Goal: Information Seeking & Learning: Learn about a topic

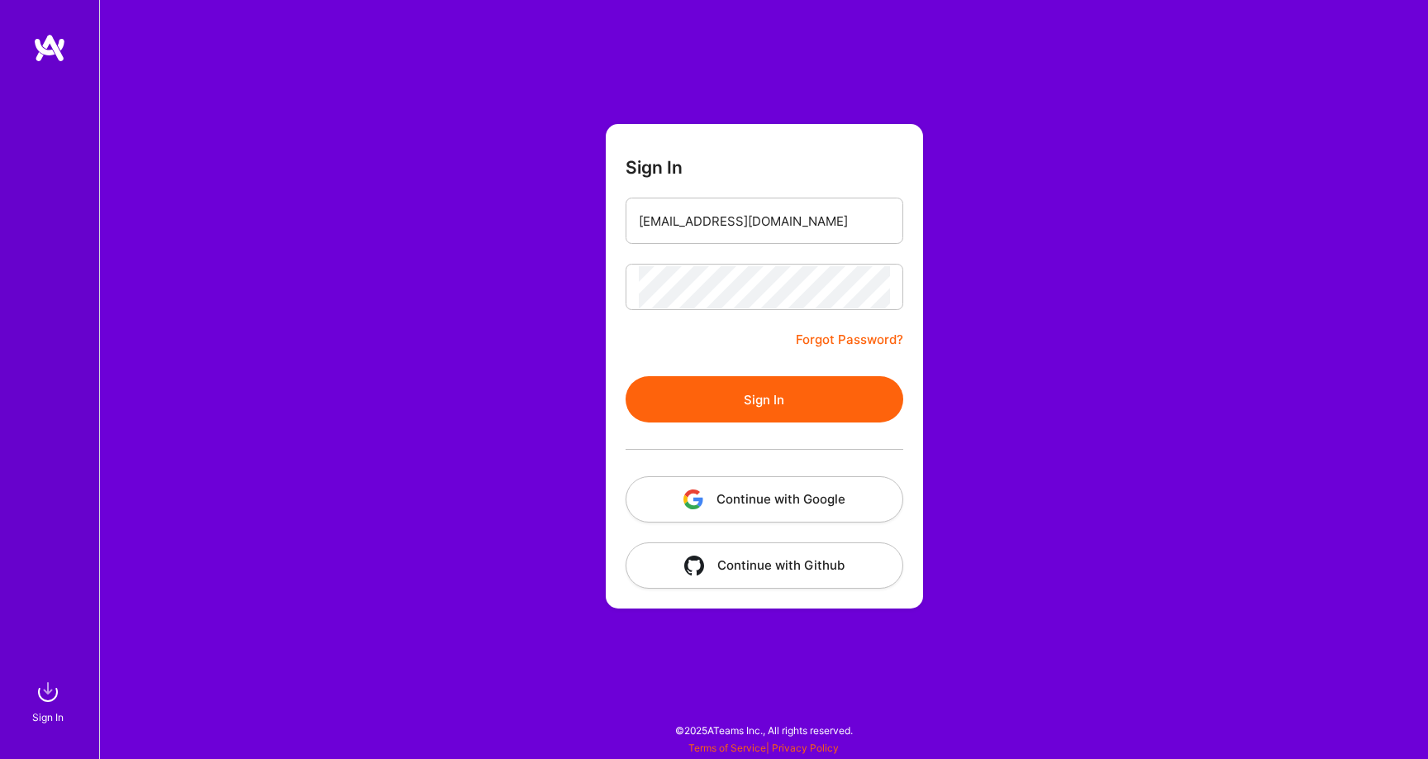
click at [709, 387] on button "Sign In" at bounding box center [765, 399] width 278 height 46
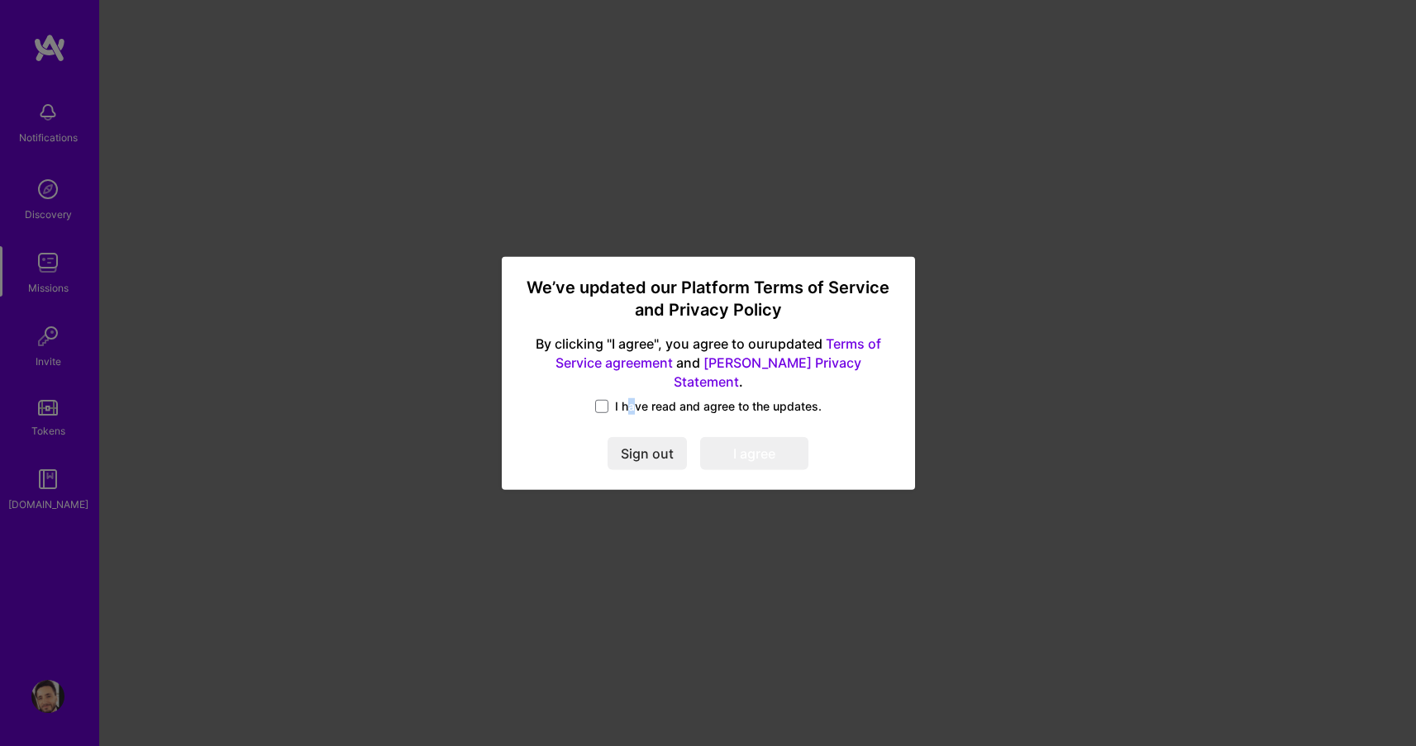
click at [628, 398] on span "I have read and agree to the updates." at bounding box center [718, 406] width 207 height 17
click at [605, 400] on span at bounding box center [601, 406] width 13 height 13
click at [0, 0] on input "I have read and agree to the updates." at bounding box center [0, 0] width 0 height 0
click at [743, 437] on button "I agree" at bounding box center [754, 453] width 108 height 33
click at [766, 440] on span at bounding box center [754, 453] width 108 height 33
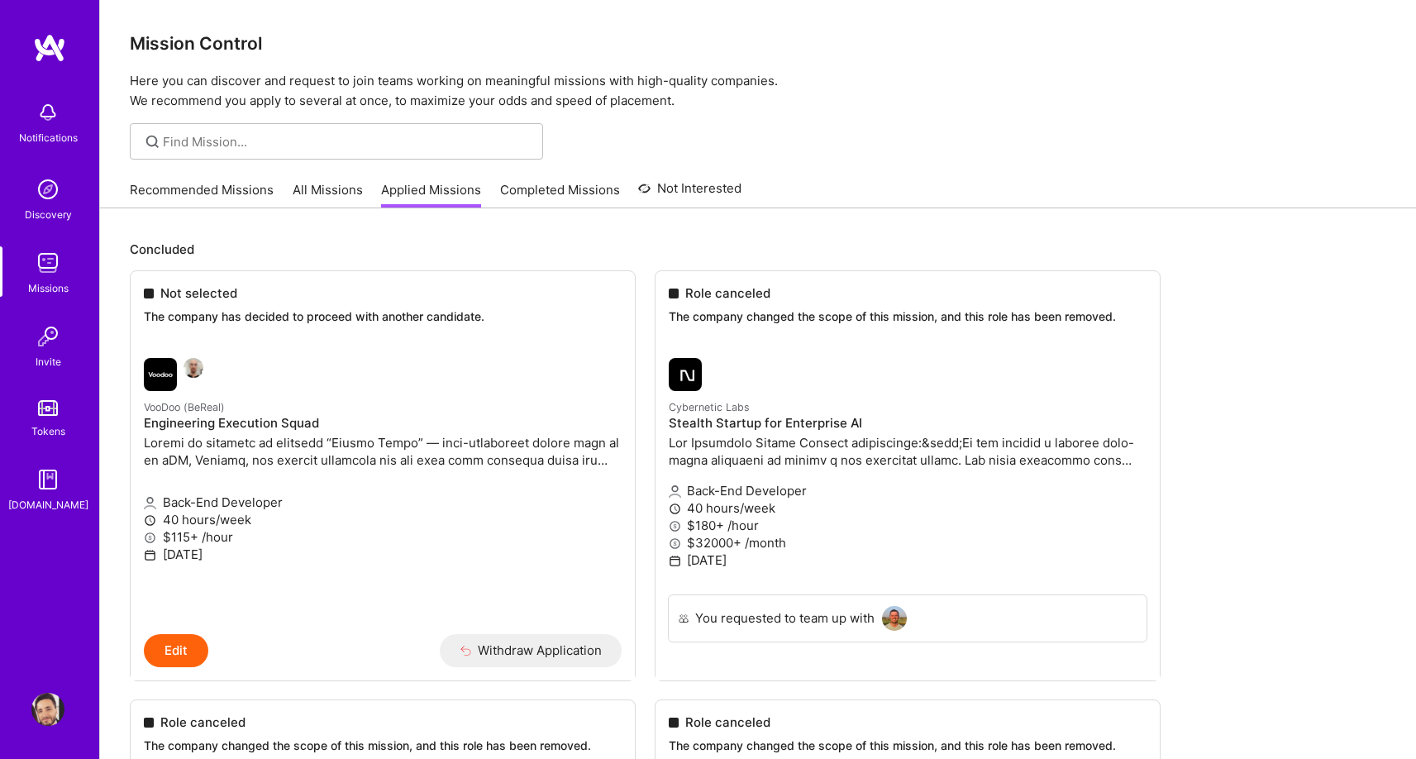
click at [329, 198] on link "All Missions" at bounding box center [328, 194] width 70 height 27
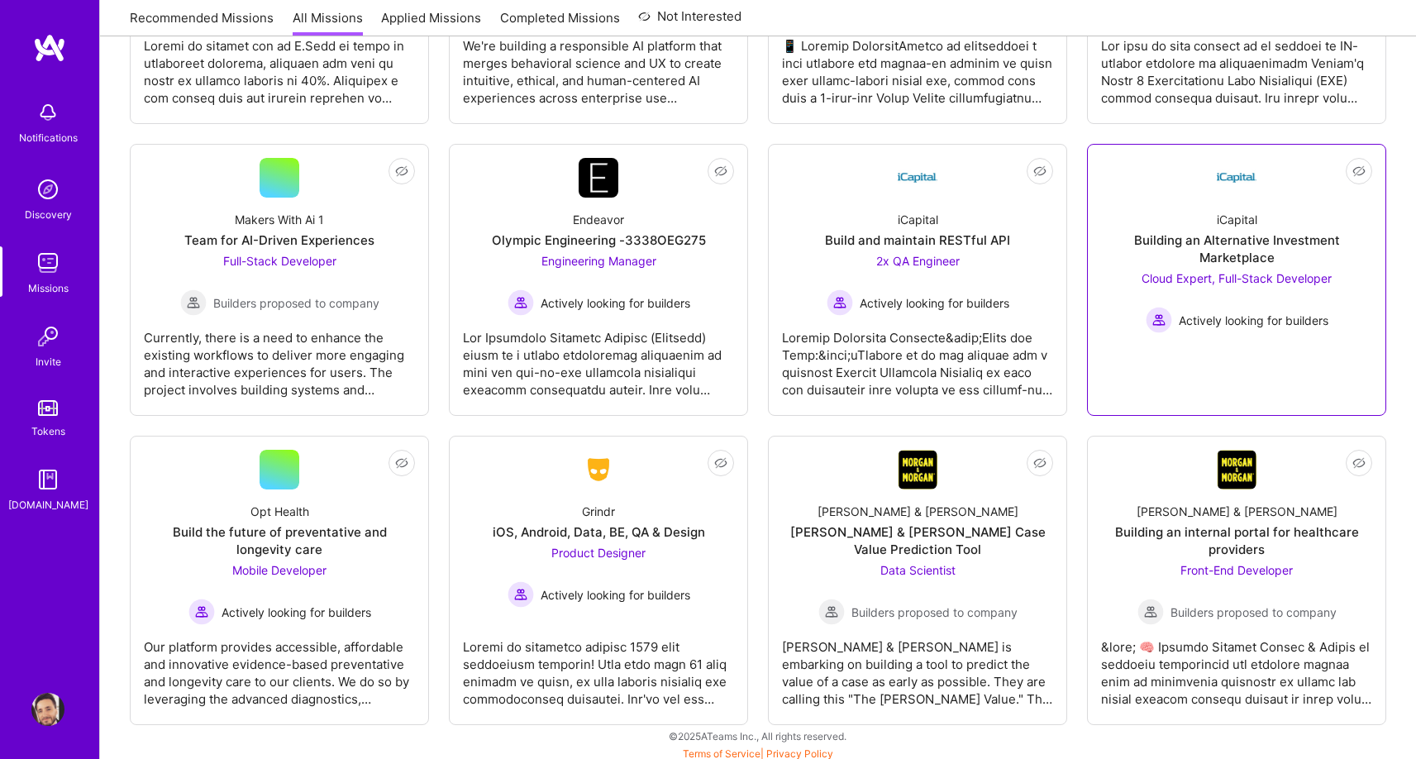
scroll to position [3522, 0]
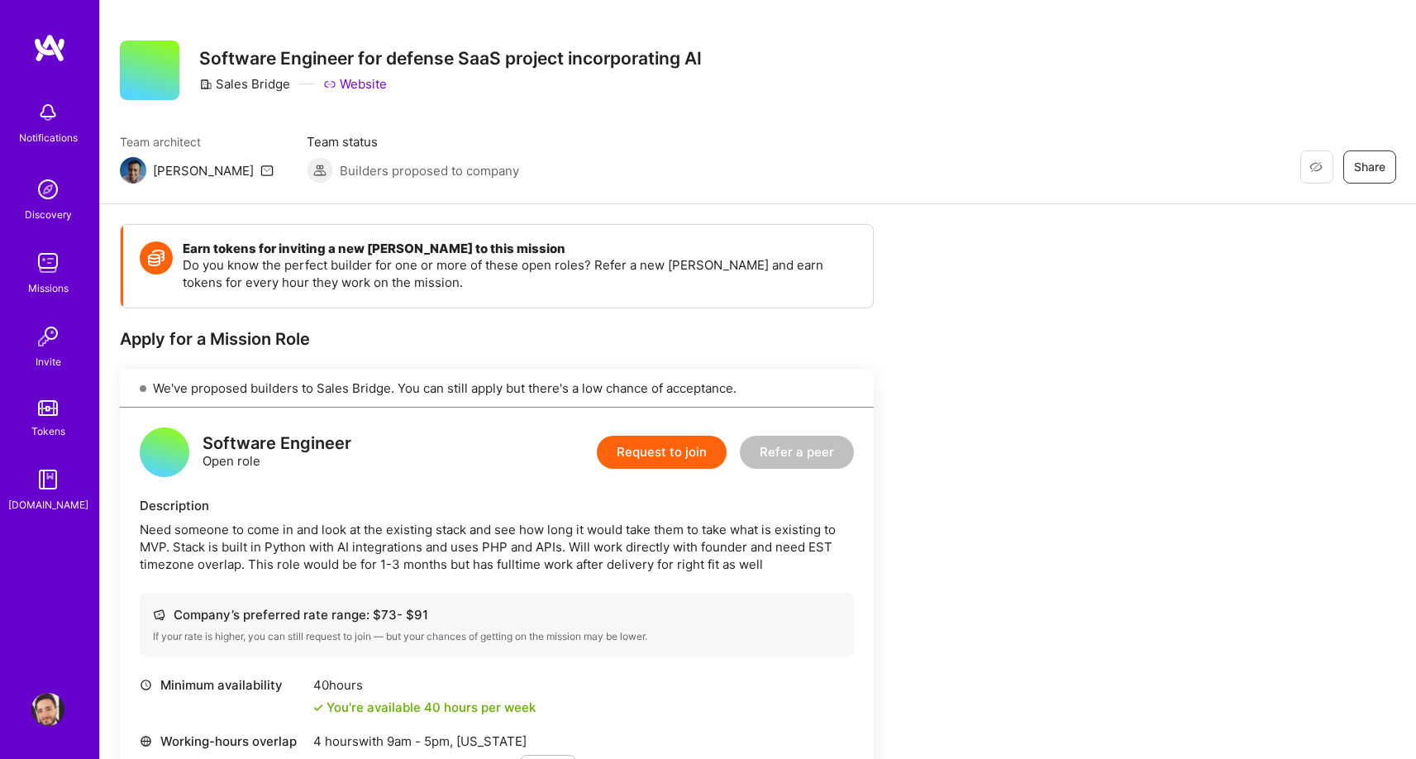
scroll to position [33, 0]
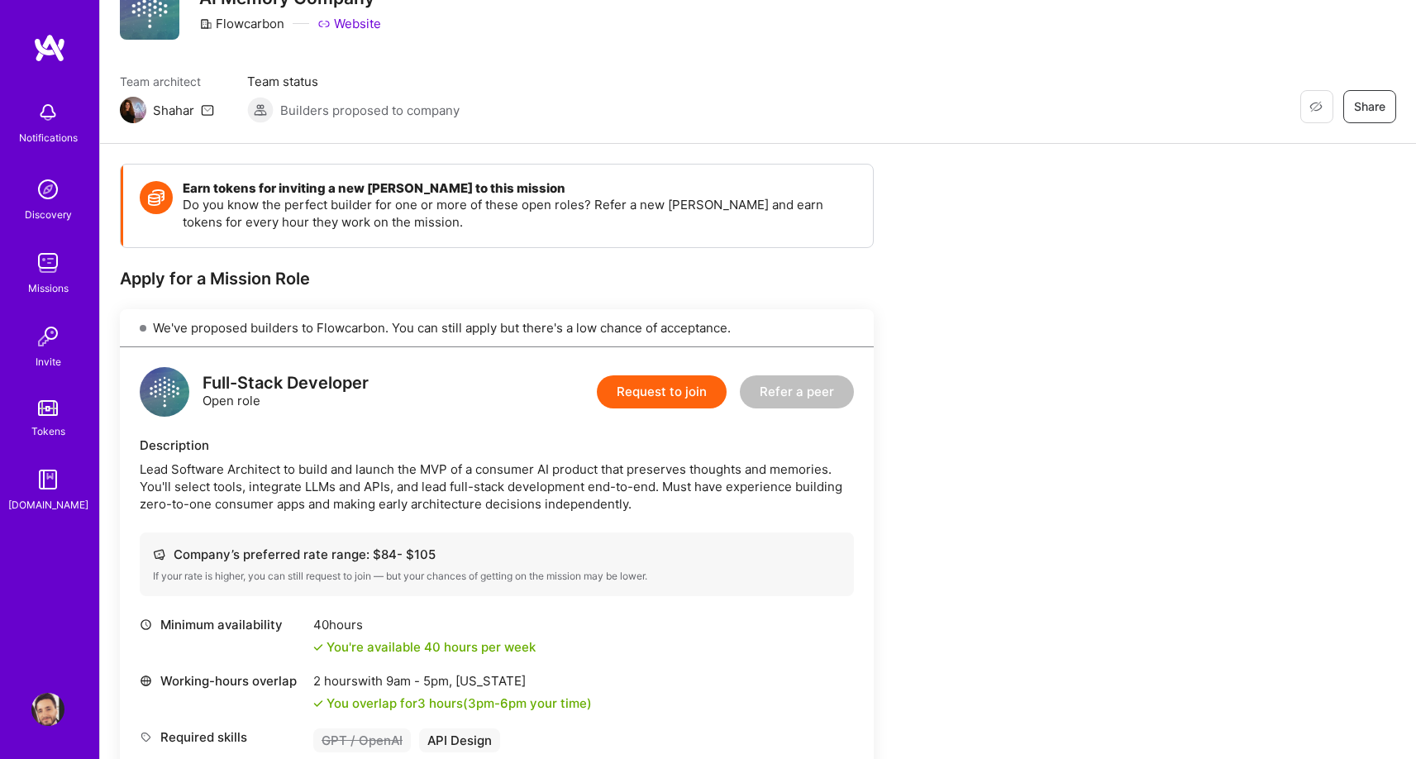
scroll to position [330, 0]
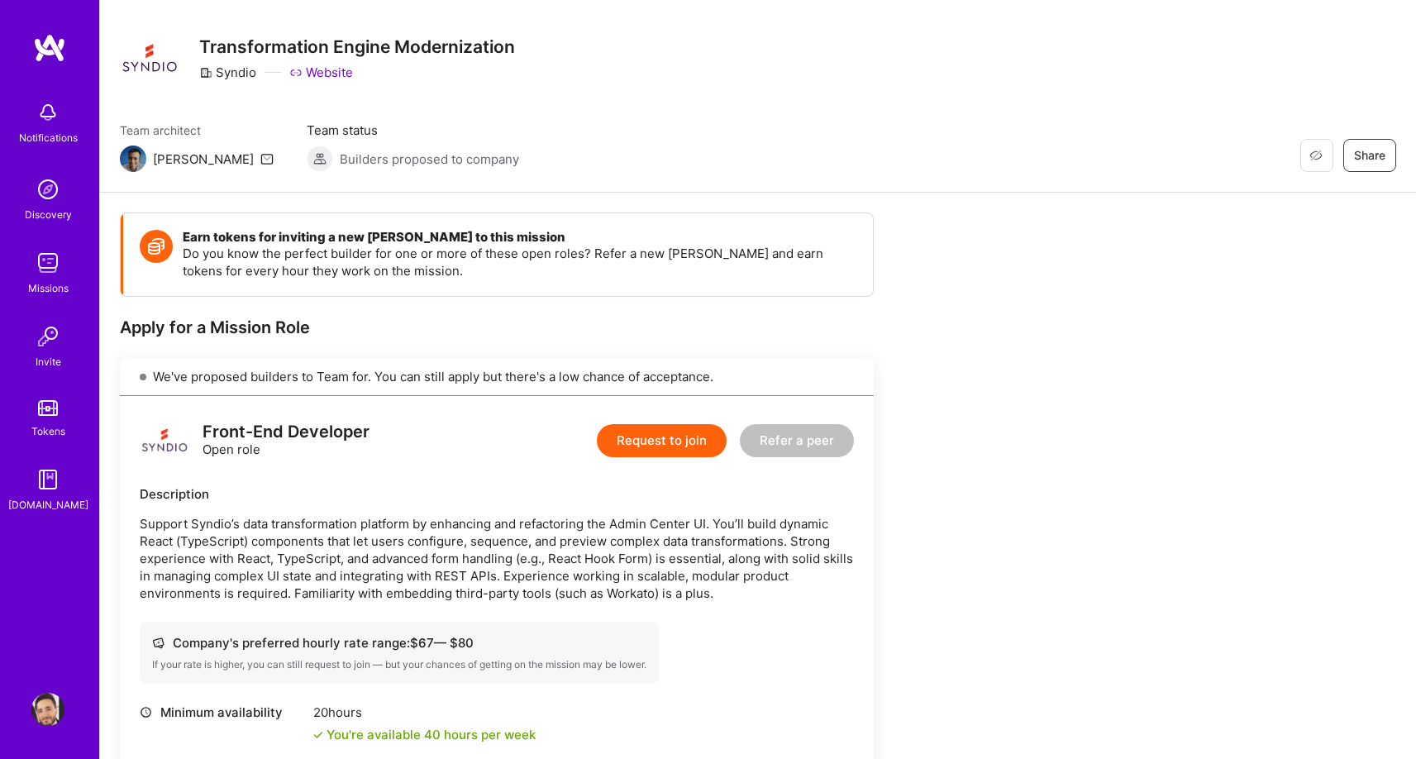
scroll to position [137, 0]
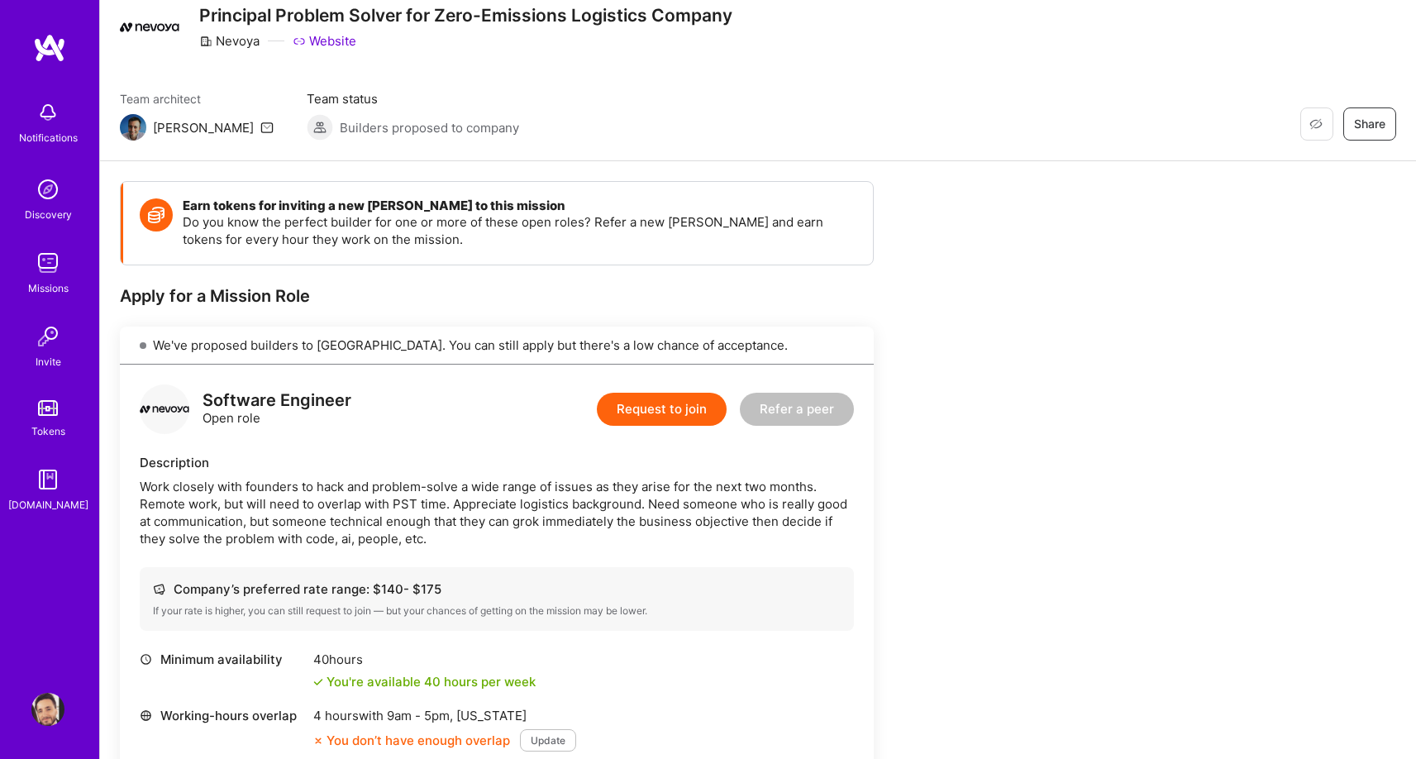
scroll to position [40, 0]
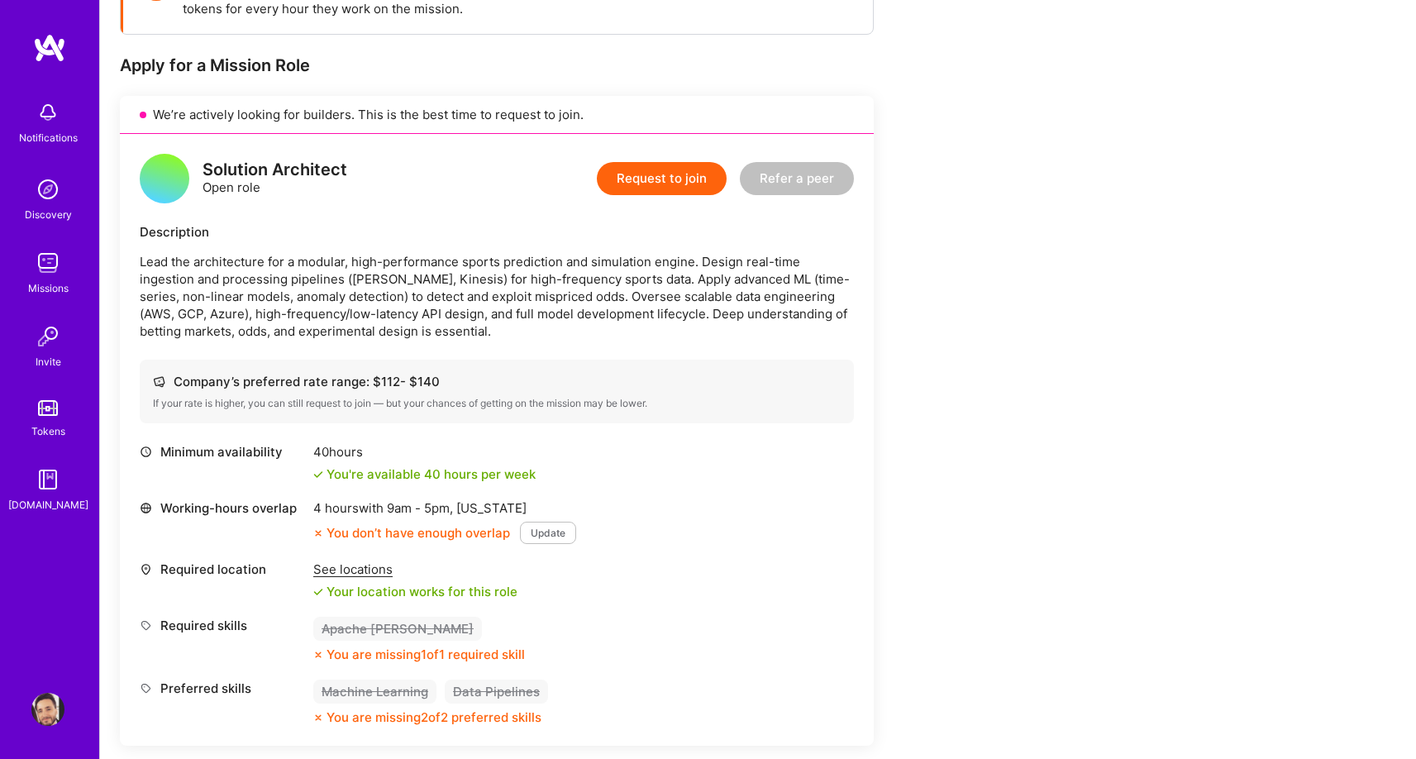
scroll to position [307, 0]
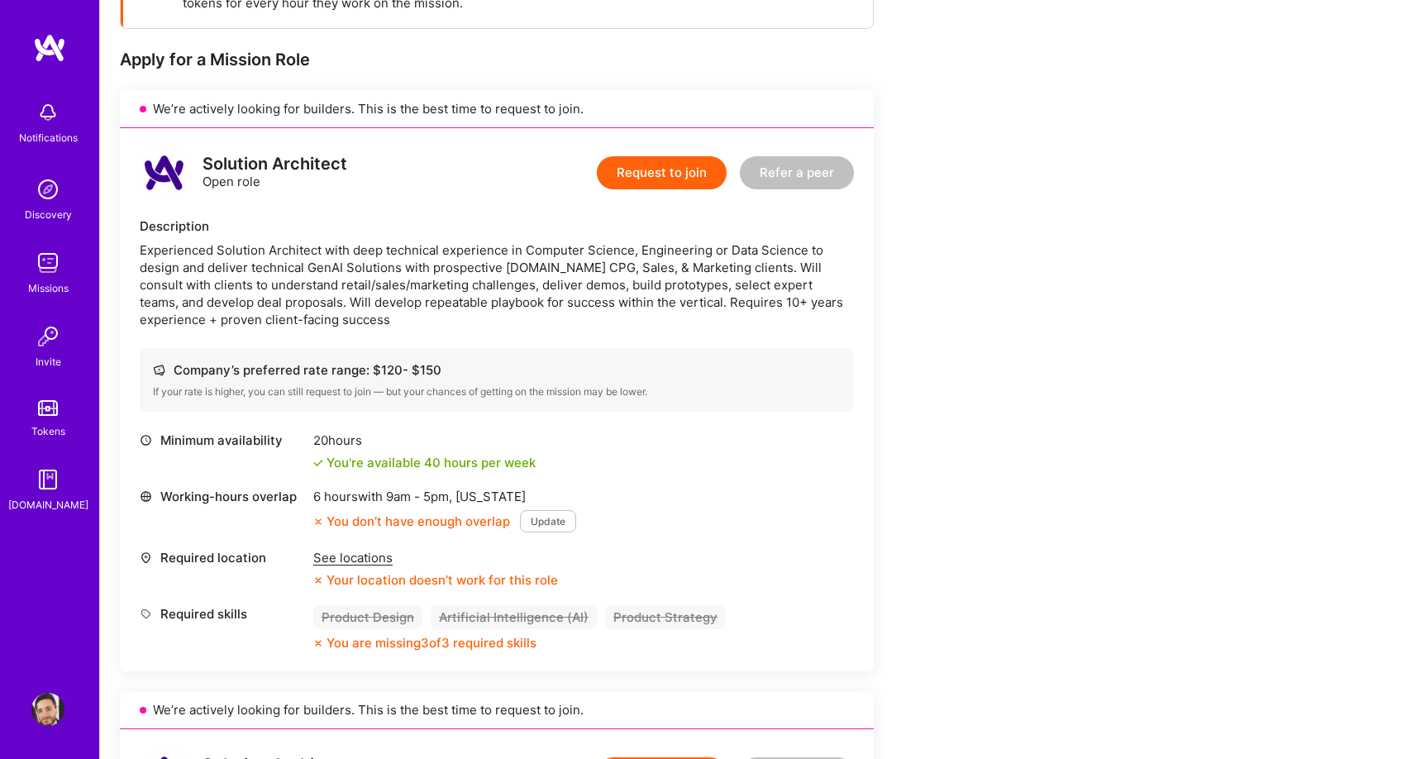
scroll to position [301, 0]
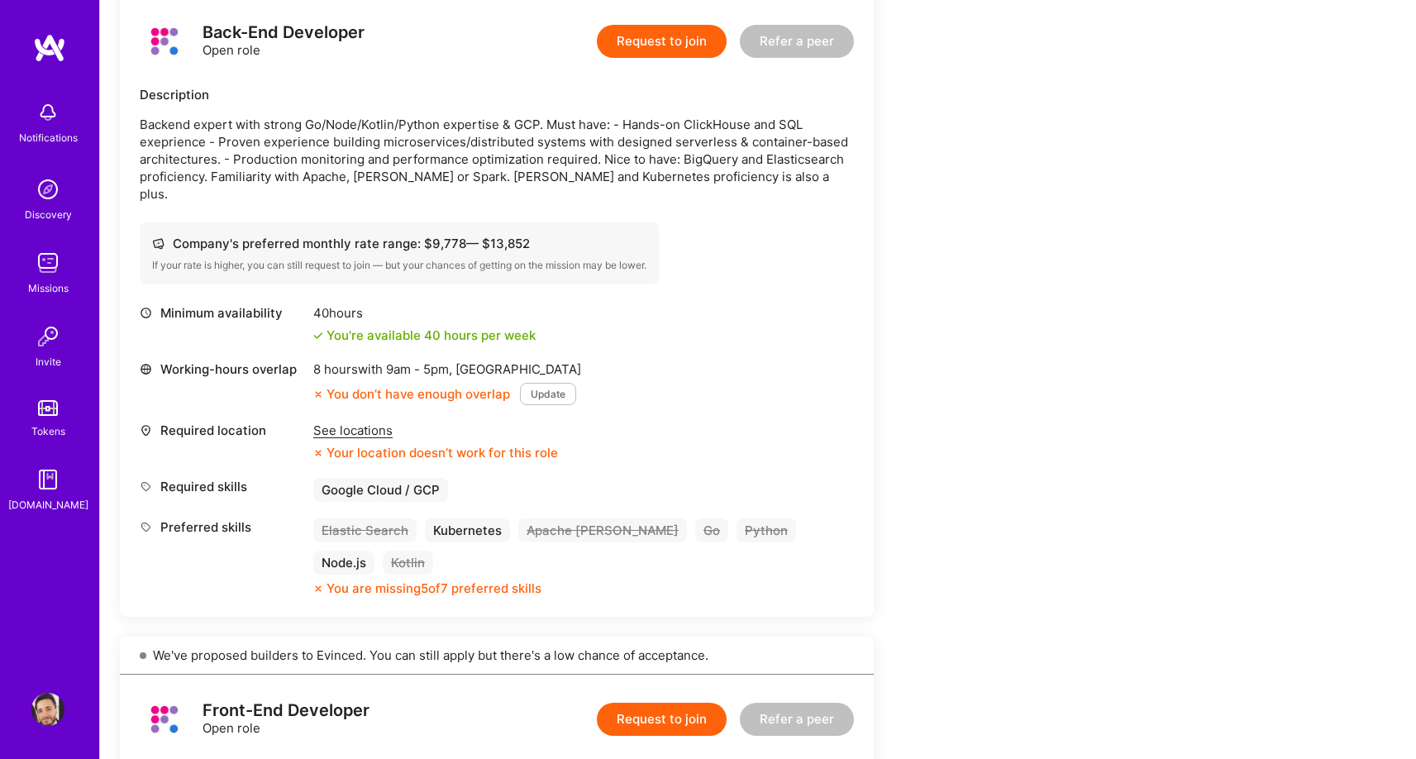
scroll to position [331, 0]
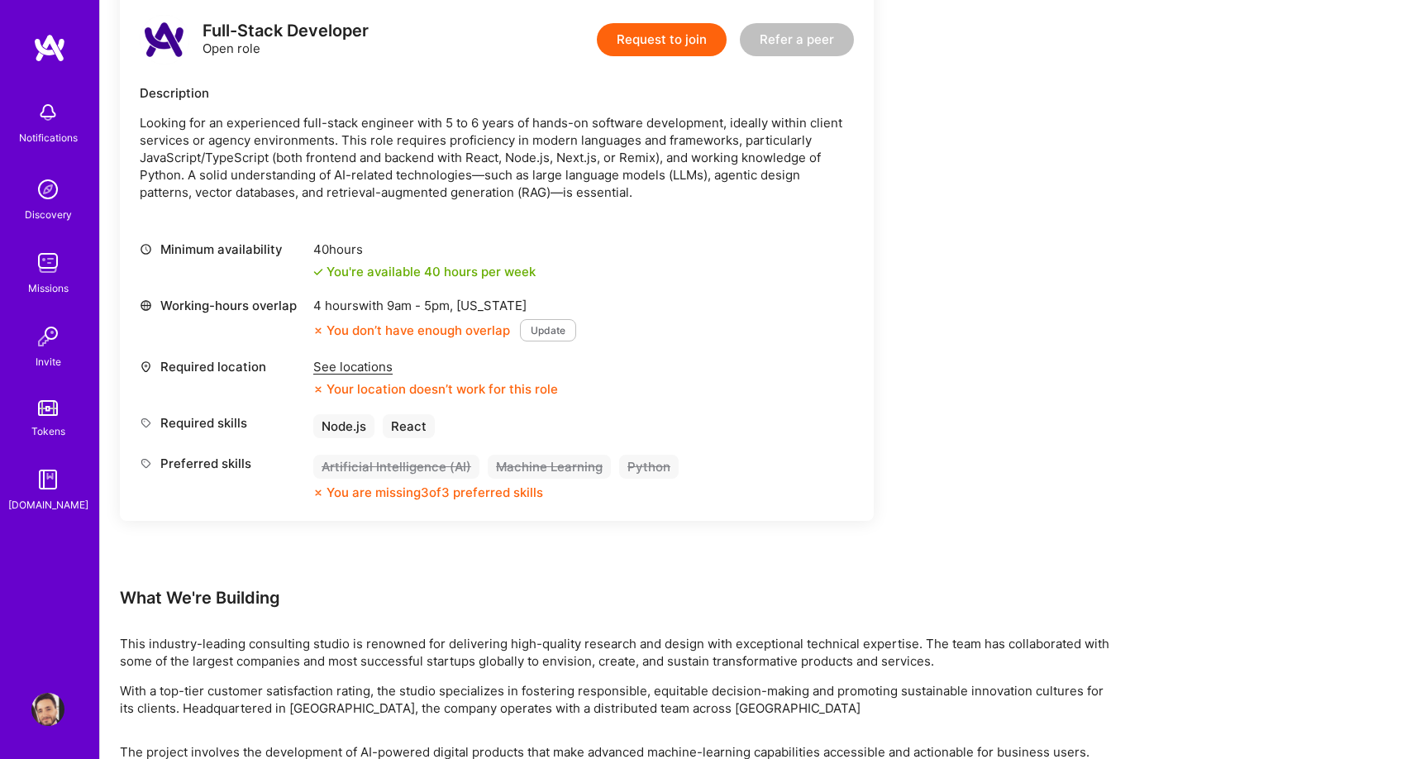
scroll to position [427, 0]
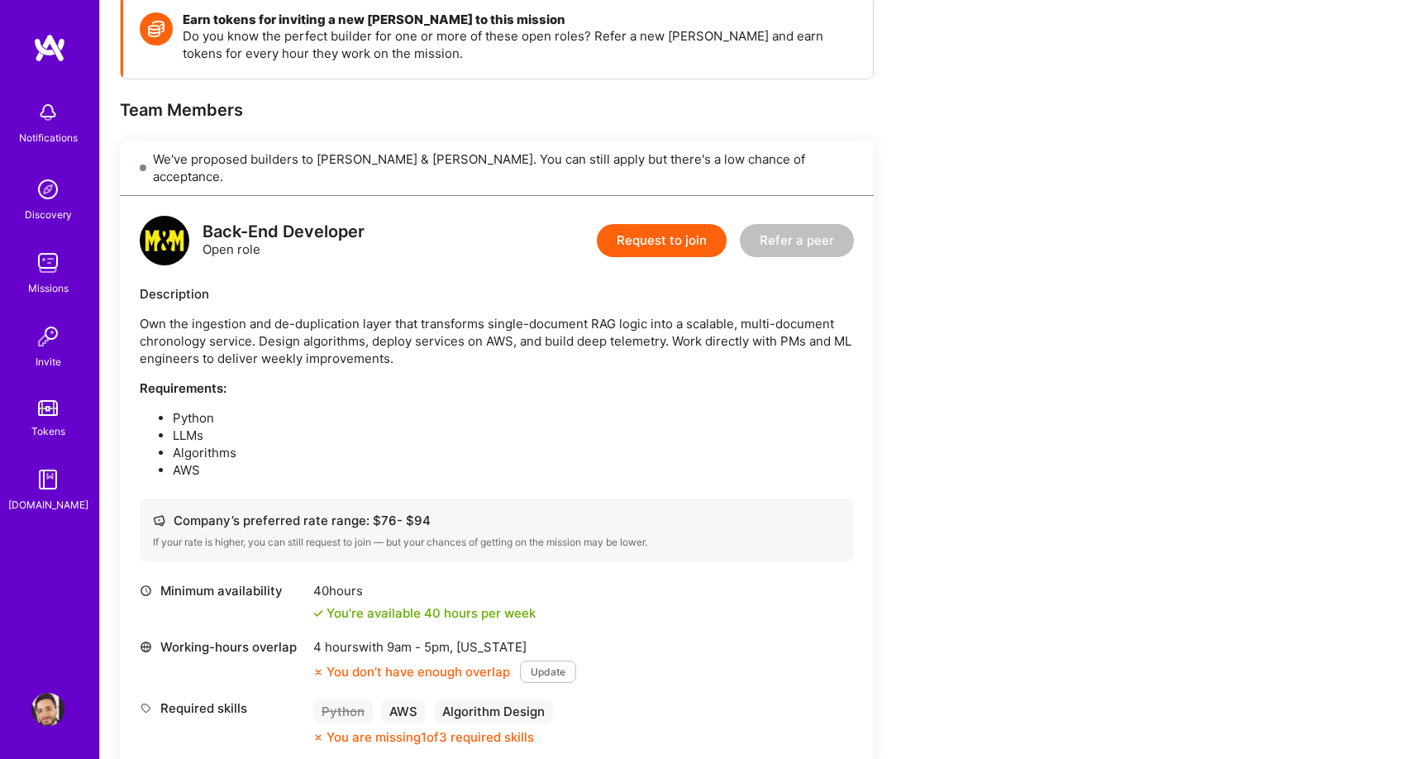
scroll to position [482, 0]
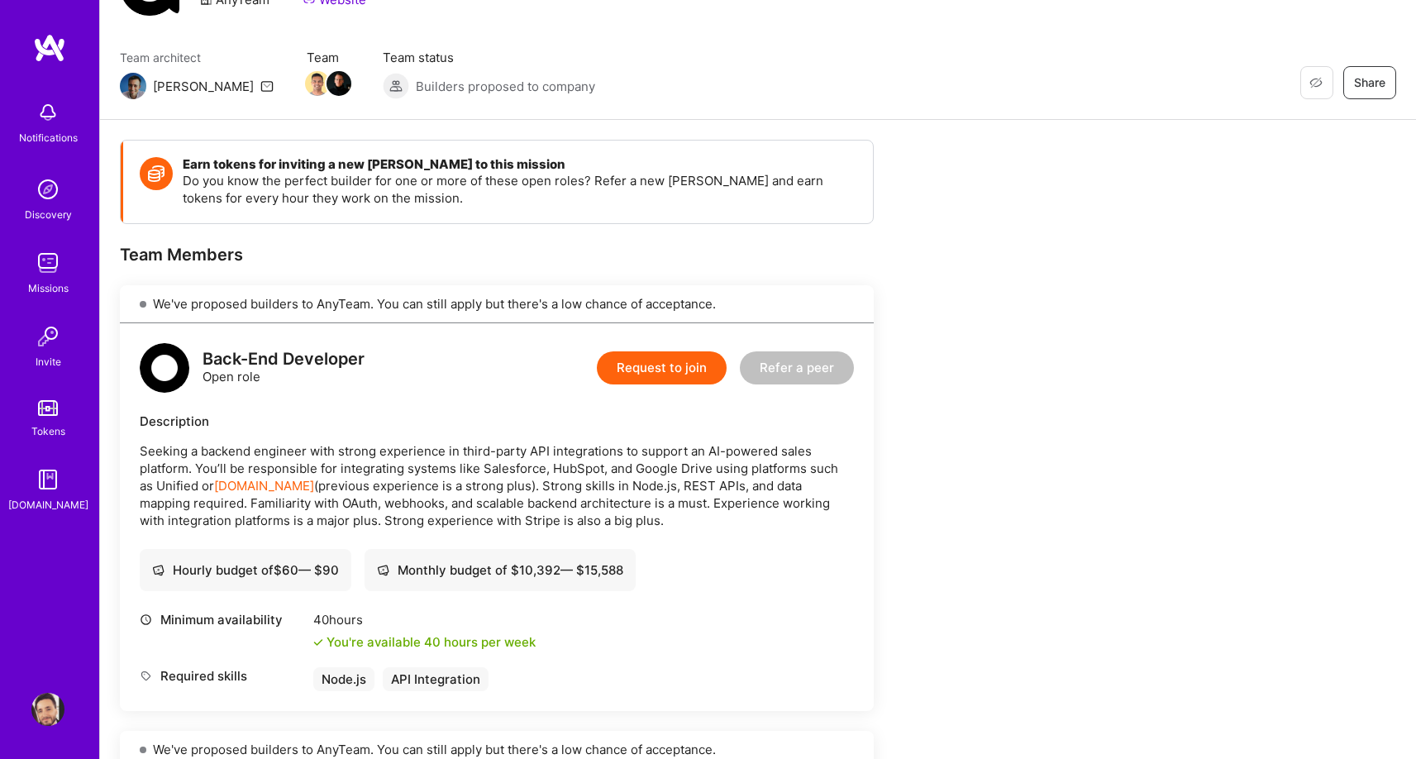
scroll to position [328, 0]
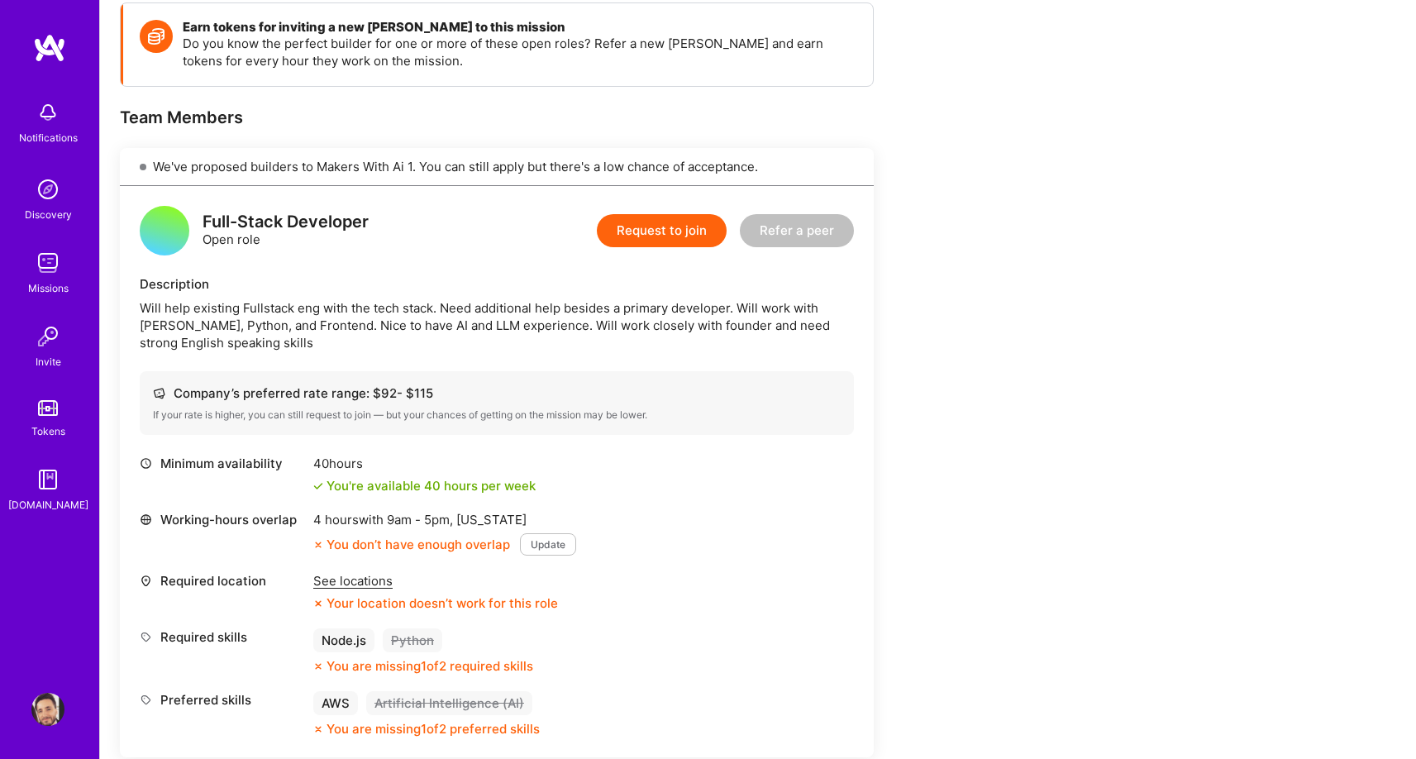
scroll to position [258, 0]
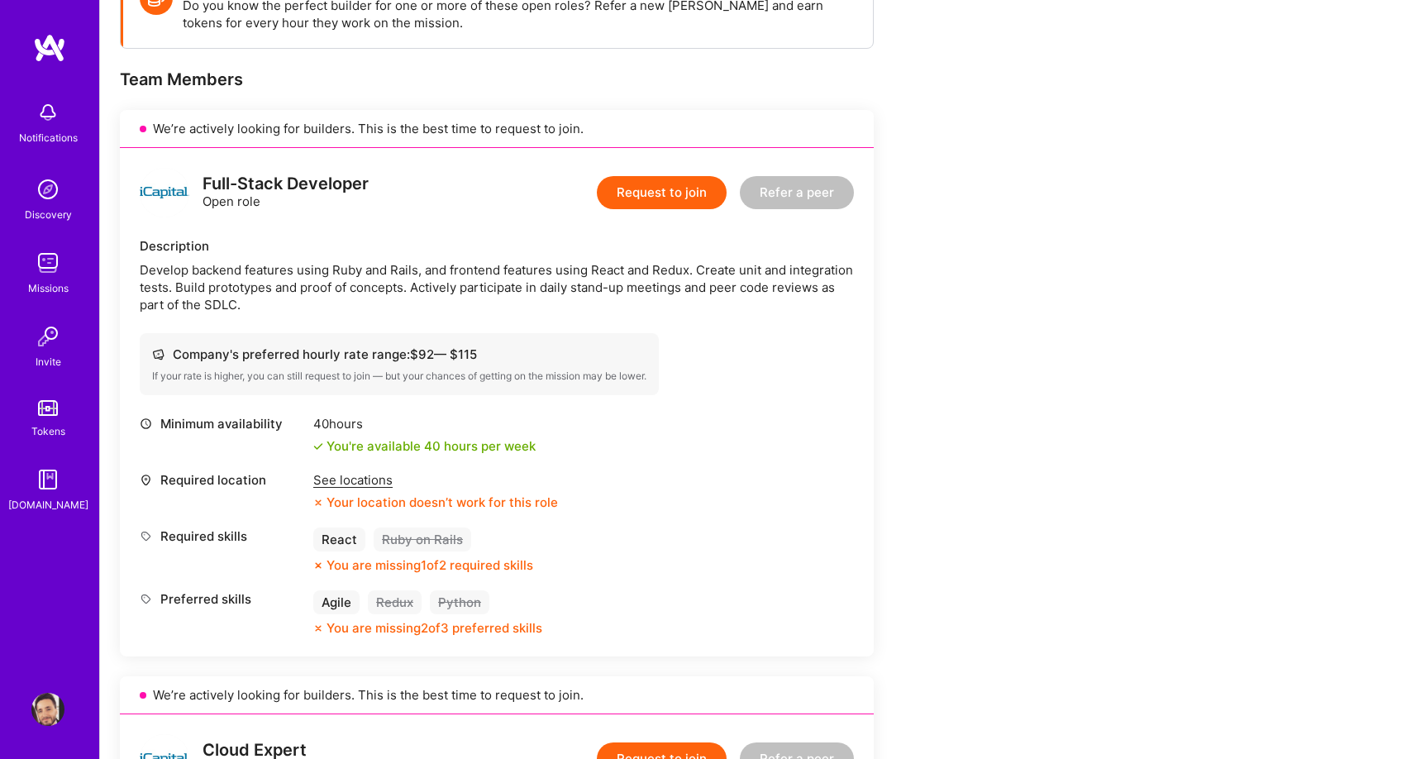
scroll to position [289, 0]
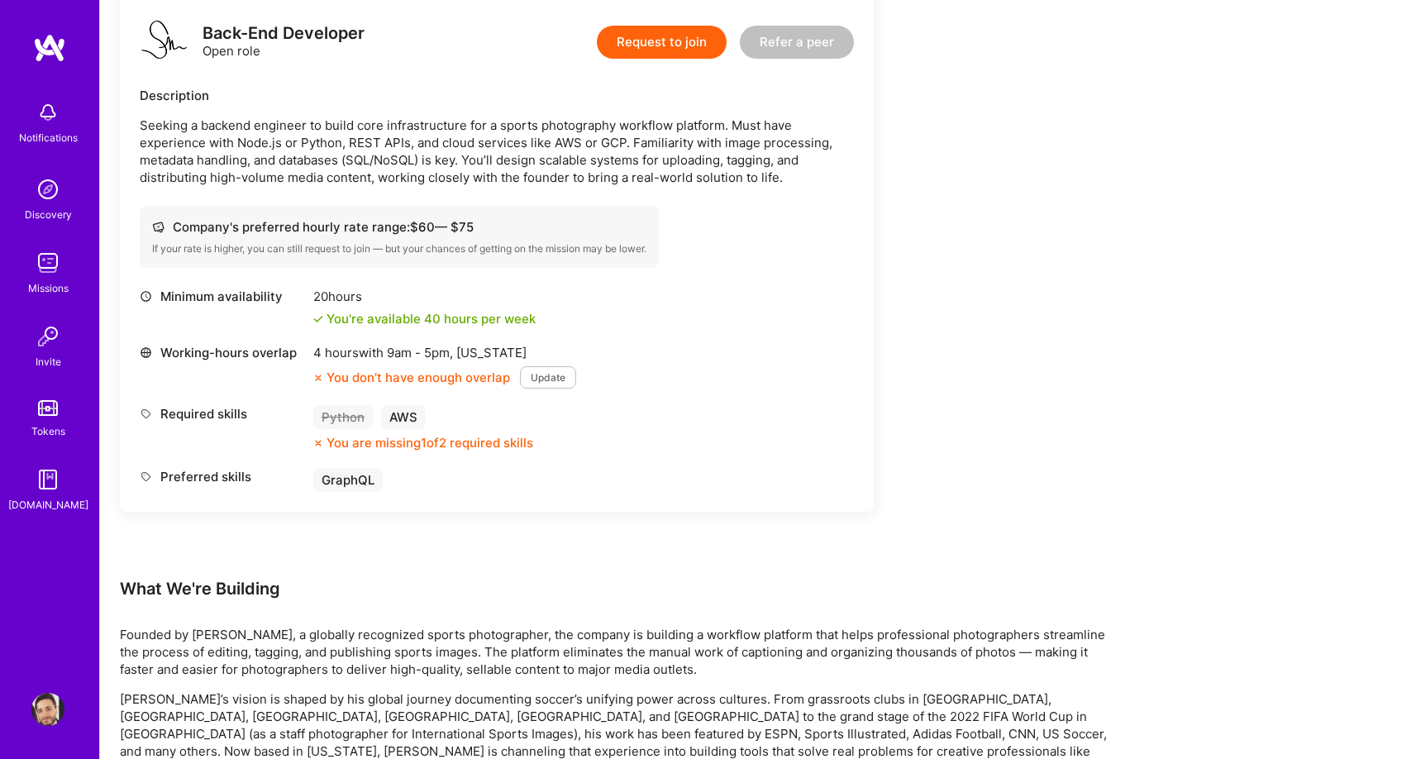
scroll to position [428, 0]
